Goal: Information Seeking & Learning: Learn about a topic

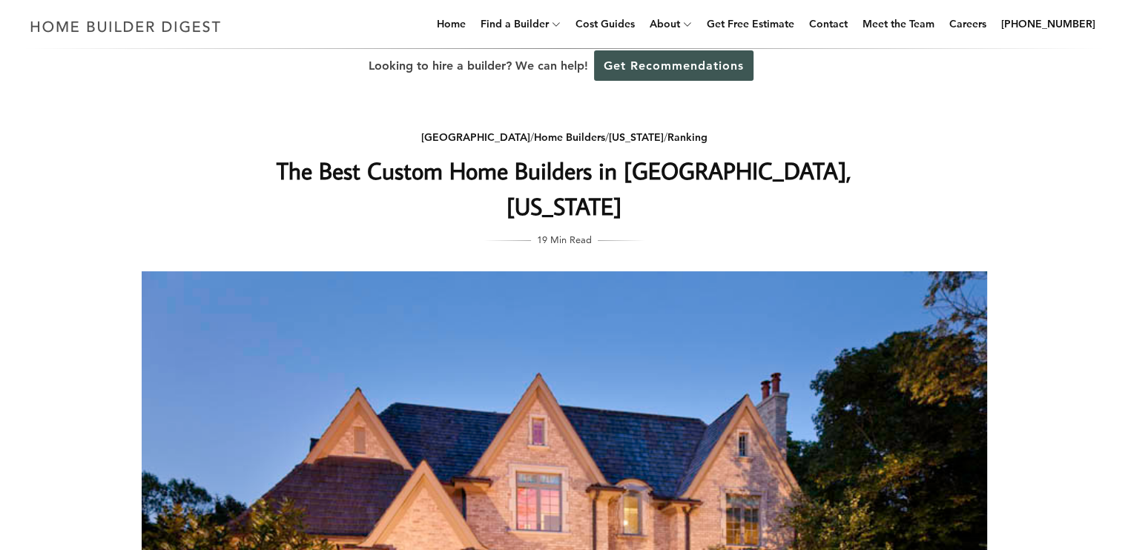
drag, startPoint x: 533, startPoint y: 317, endPoint x: 536, endPoint y: 334, distance: 18.0
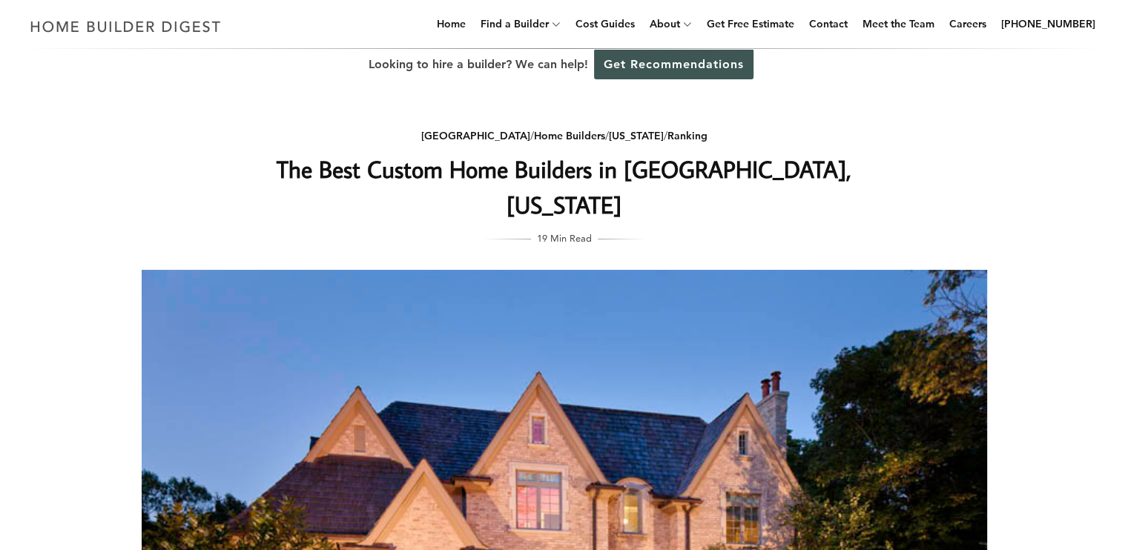
drag, startPoint x: 537, startPoint y: 371, endPoint x: 537, endPoint y: 385, distance: 13.3
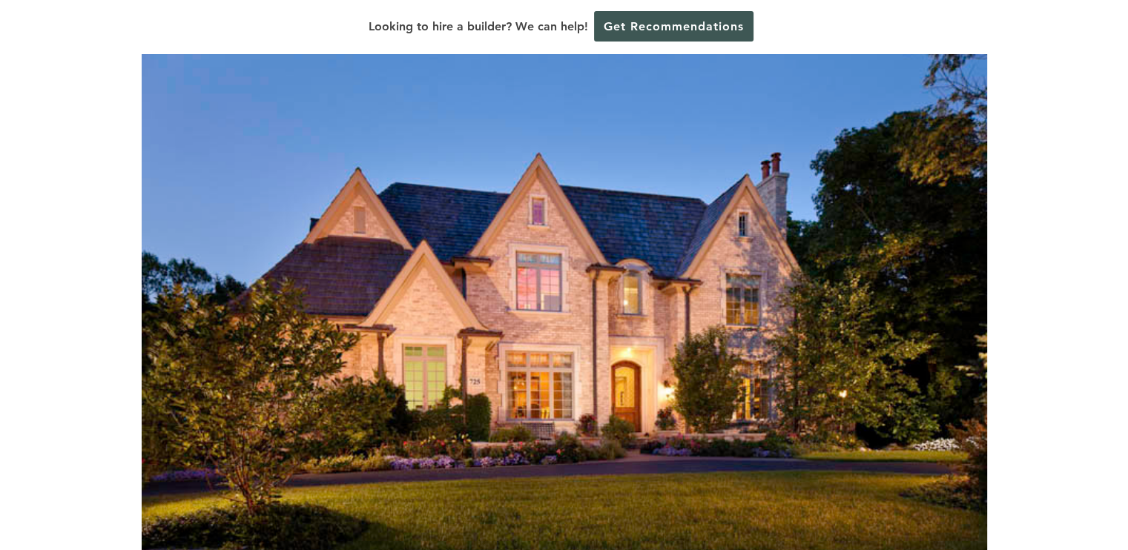
scroll to position [159, 0]
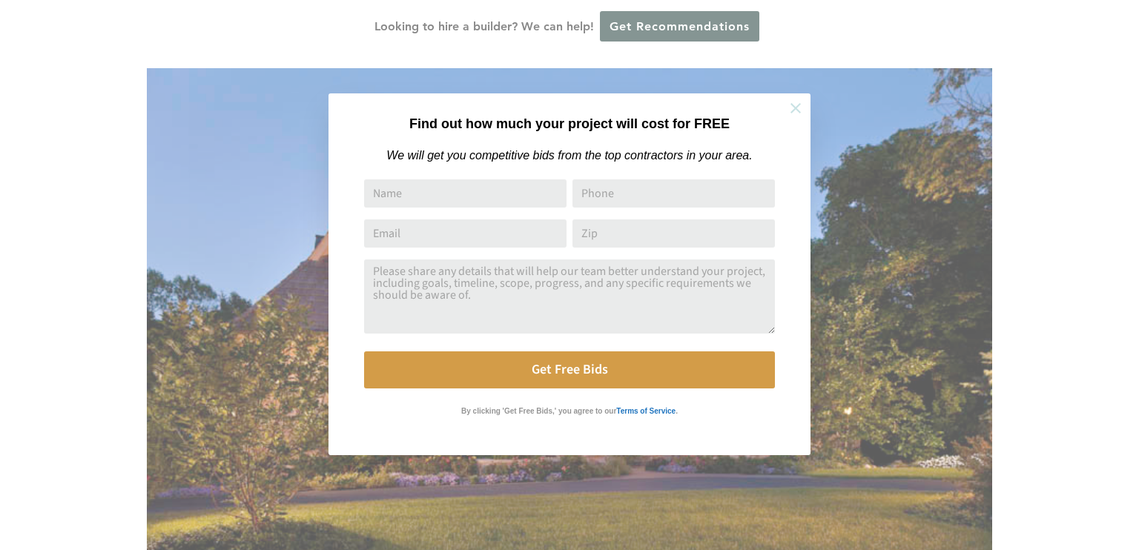
click at [803, 115] on icon at bounding box center [795, 108] width 16 height 16
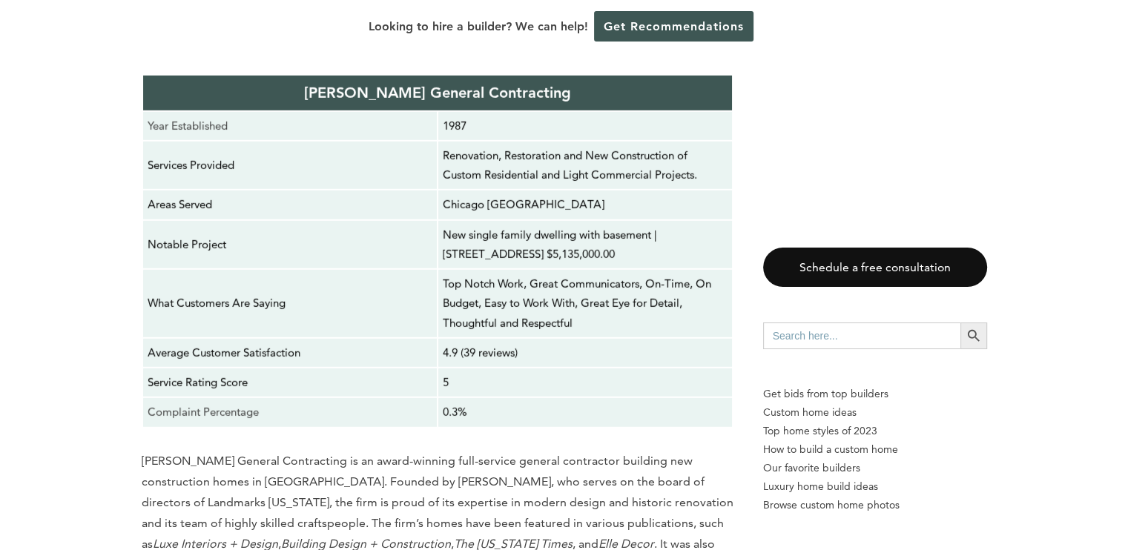
scroll to position [4433, 0]
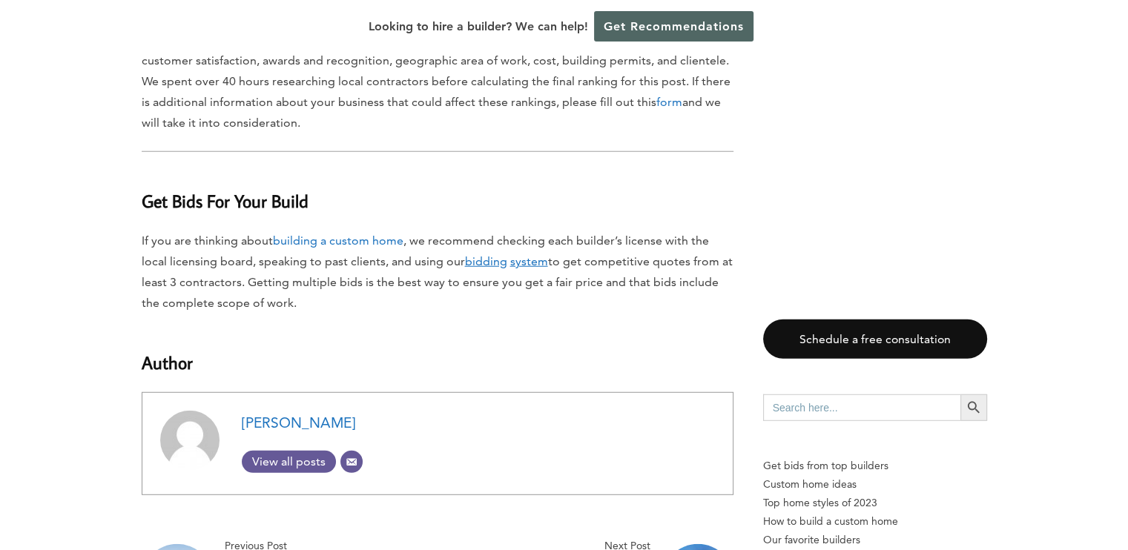
scroll to position [9558, 0]
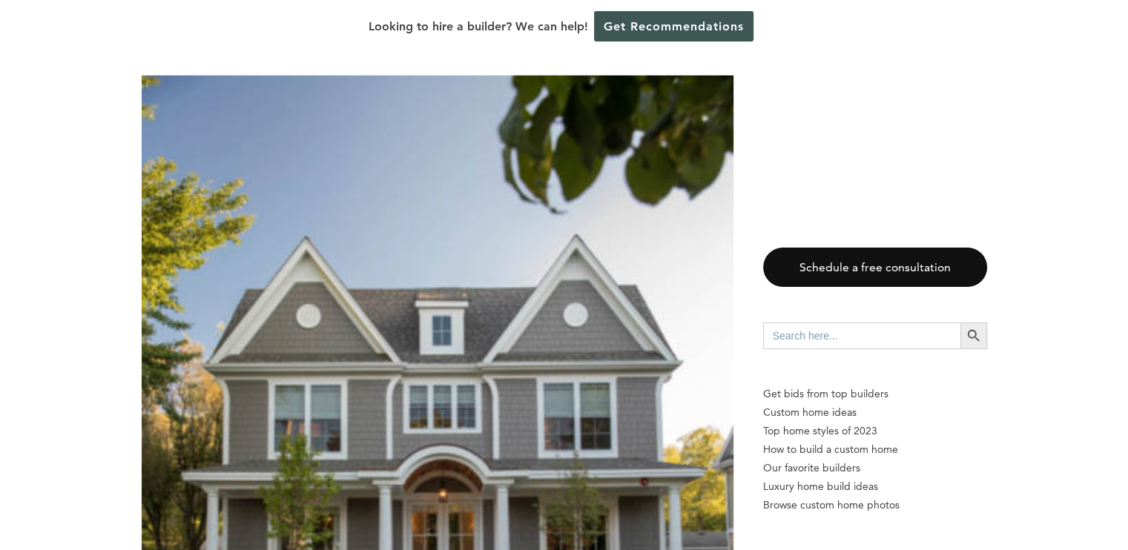
scroll to position [4042, 0]
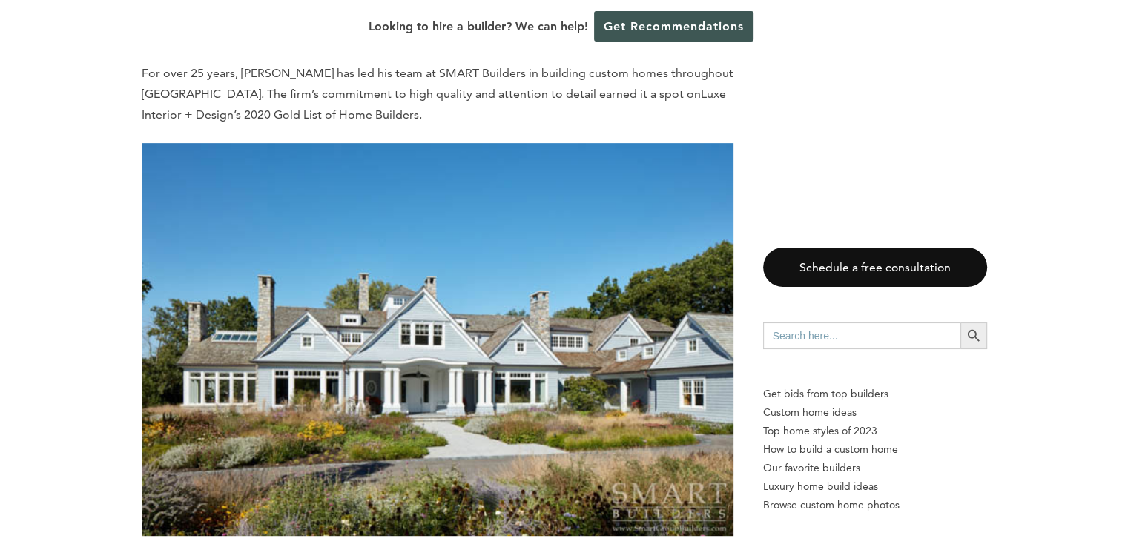
scroll to position [6293, 0]
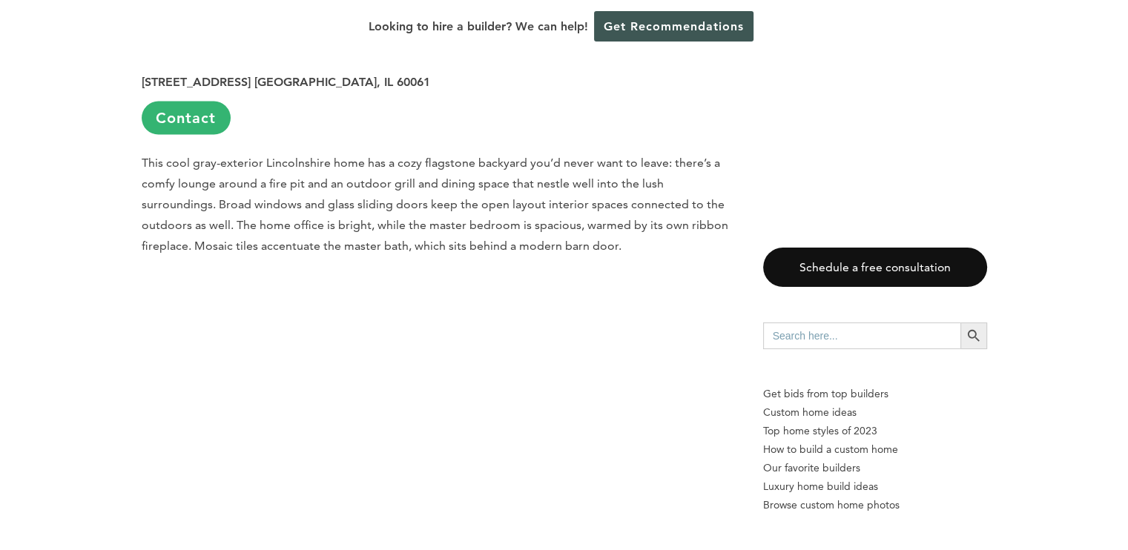
scroll to position [8557, 0]
